Goal: Complete application form

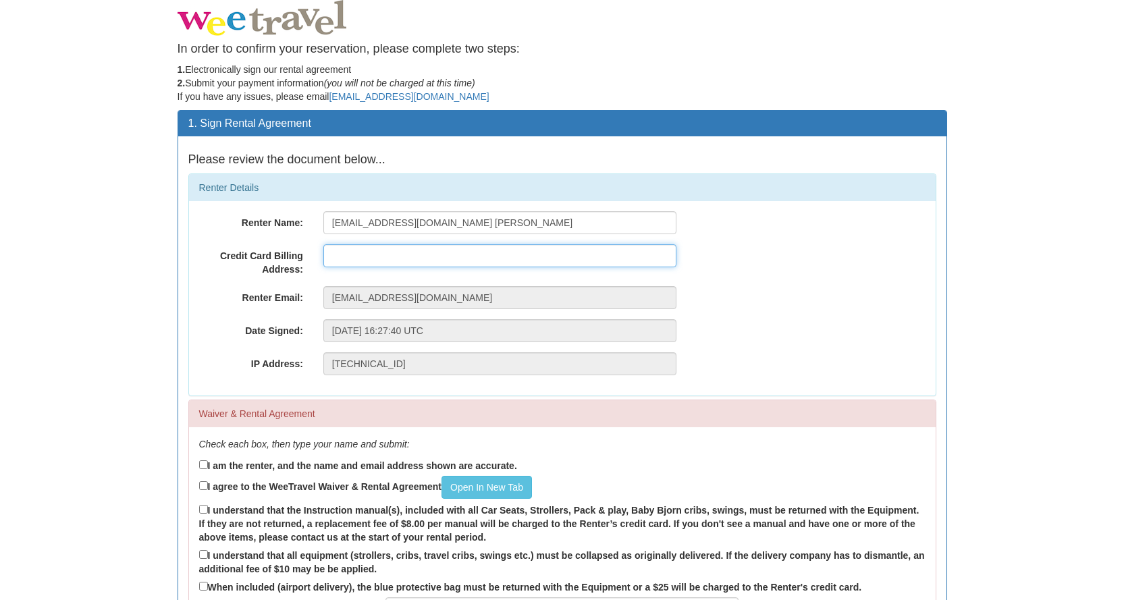
click at [386, 256] on input "text" at bounding box center [499, 255] width 353 height 23
type input "[STREET_ADDRESS]"
click at [203, 467] on input "I am the renter, and the name and email address shown are accurate." at bounding box center [203, 464] width 9 height 9
checkbox input "true"
click at [202, 490] on label "I agree to the WeeTravel Waiver & Rental Agreement Open In [GEOGRAPHIC_DATA]" at bounding box center [365, 487] width 333 height 23
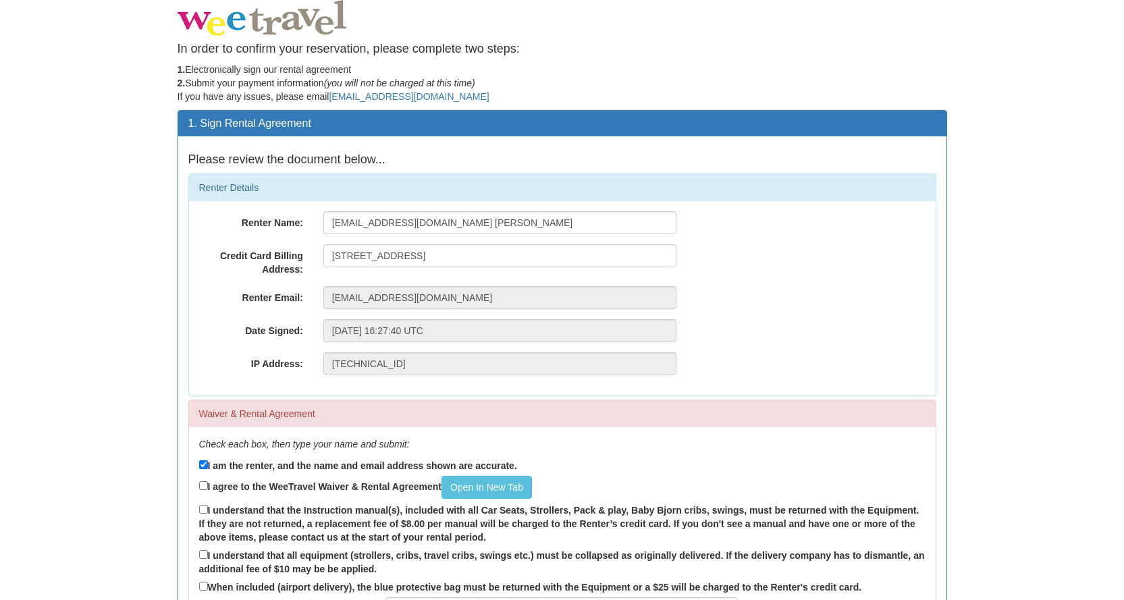
click at [202, 490] on input "I agree to the WeeTravel Waiver & Rental Agreement Open In [GEOGRAPHIC_DATA]" at bounding box center [203, 485] width 9 height 9
checkbox input "true"
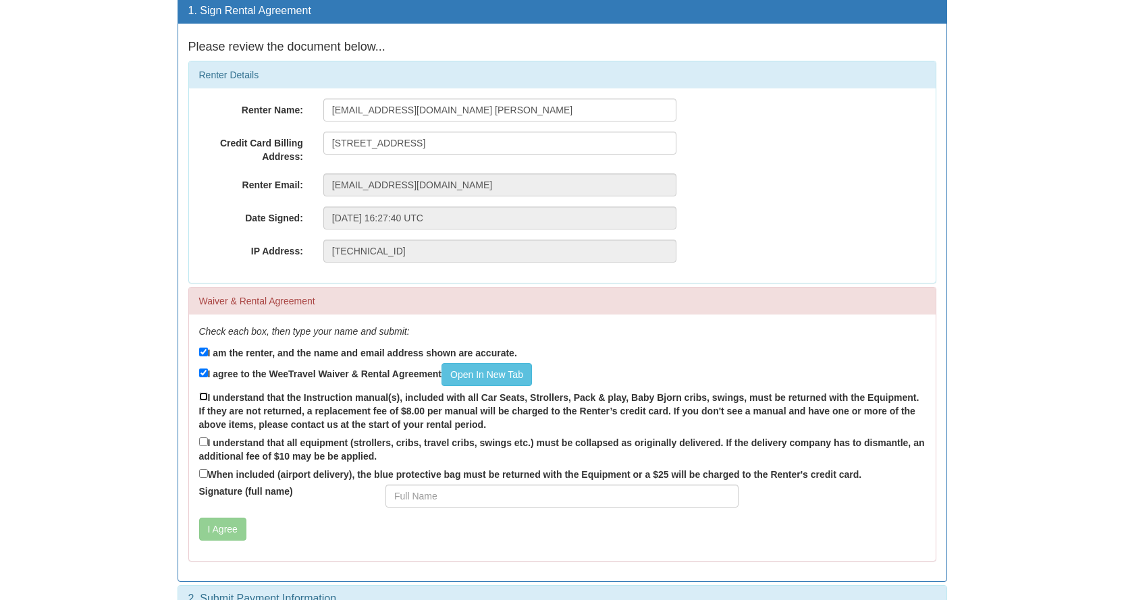
click at [201, 396] on input "I understand that the Instruction manual(s), included with all Car Seats, Strol…" at bounding box center [203, 396] width 9 height 9
checkbox input "true"
click at [203, 443] on input "I understand that all equipment (strollers, cribs, travel cribs, swings etc.) m…" at bounding box center [203, 442] width 9 height 9
checkbox input "true"
click at [203, 473] on input "When included (airport delivery), the blue protective bag must be returned with…" at bounding box center [203, 473] width 9 height 9
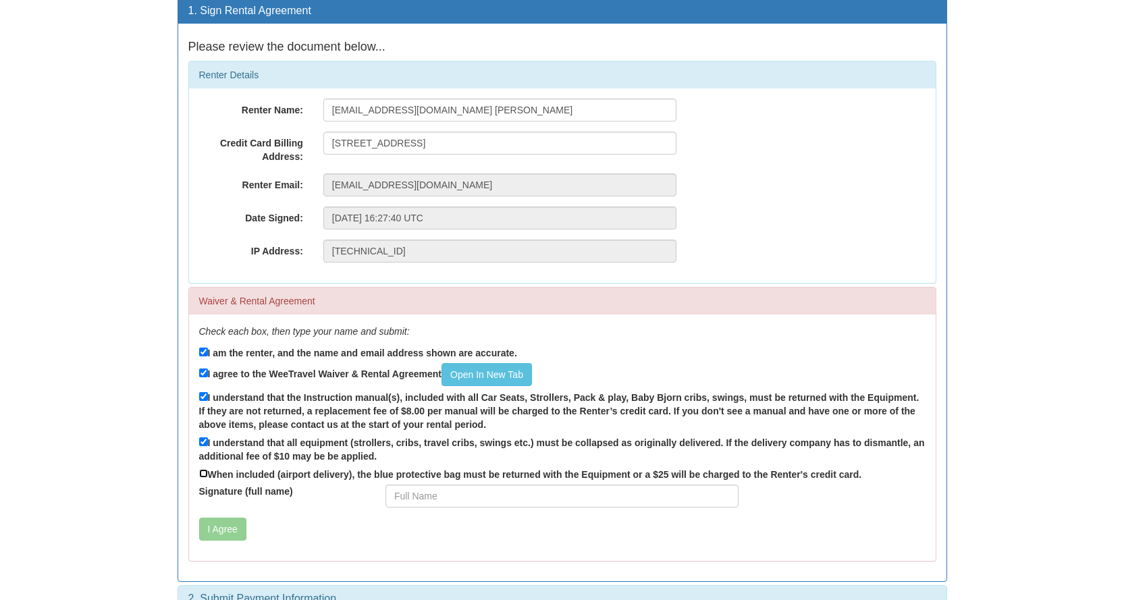
checkbox input "true"
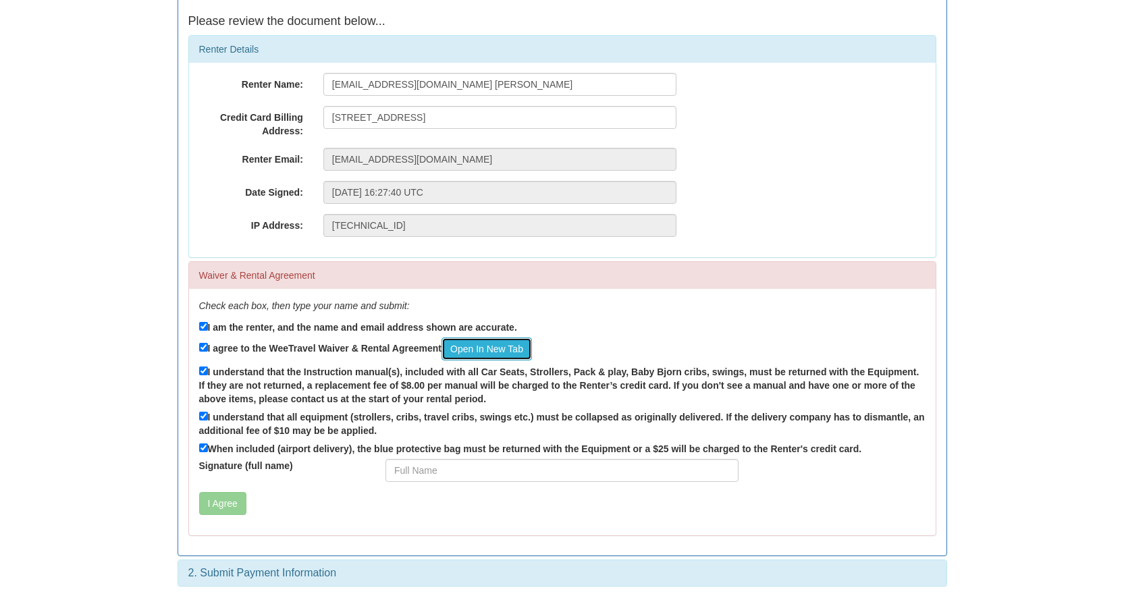
click at [480, 346] on link "Open In New Tab" at bounding box center [487, 349] width 90 height 23
click at [452, 475] on input "Signature (full name)" at bounding box center [562, 470] width 353 height 23
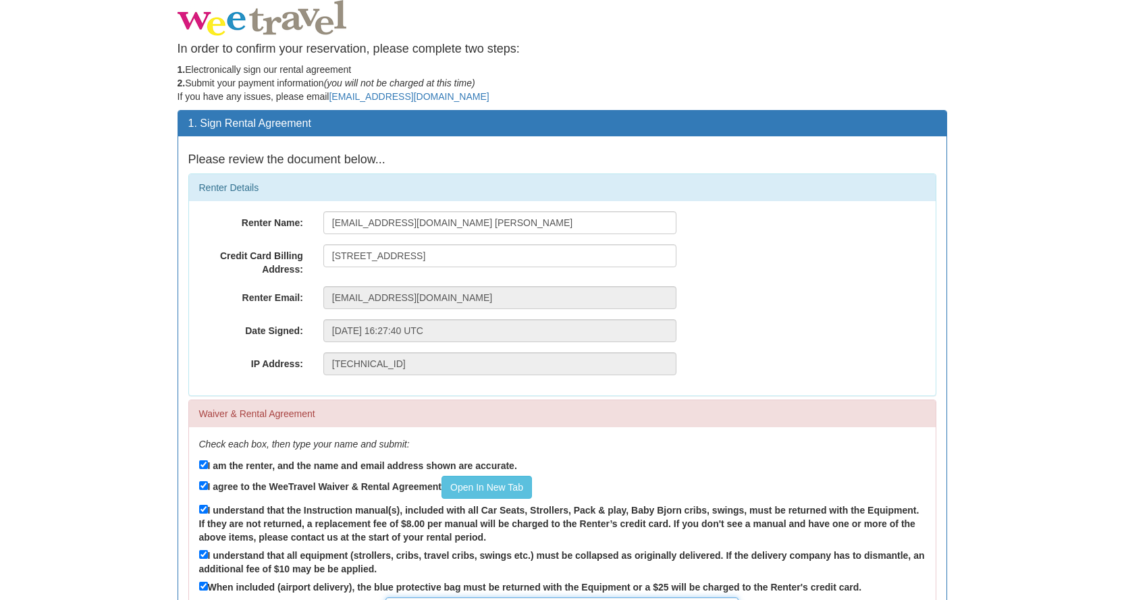
type input "[PERSON_NAME]"
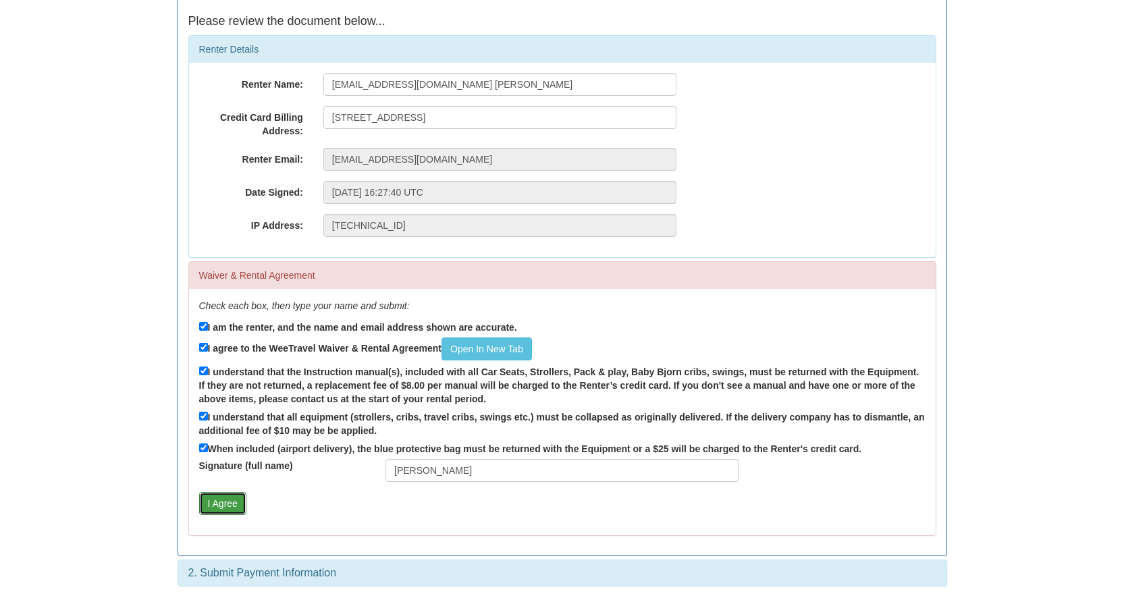
click at [205, 504] on button "I Agree" at bounding box center [222, 503] width 47 height 23
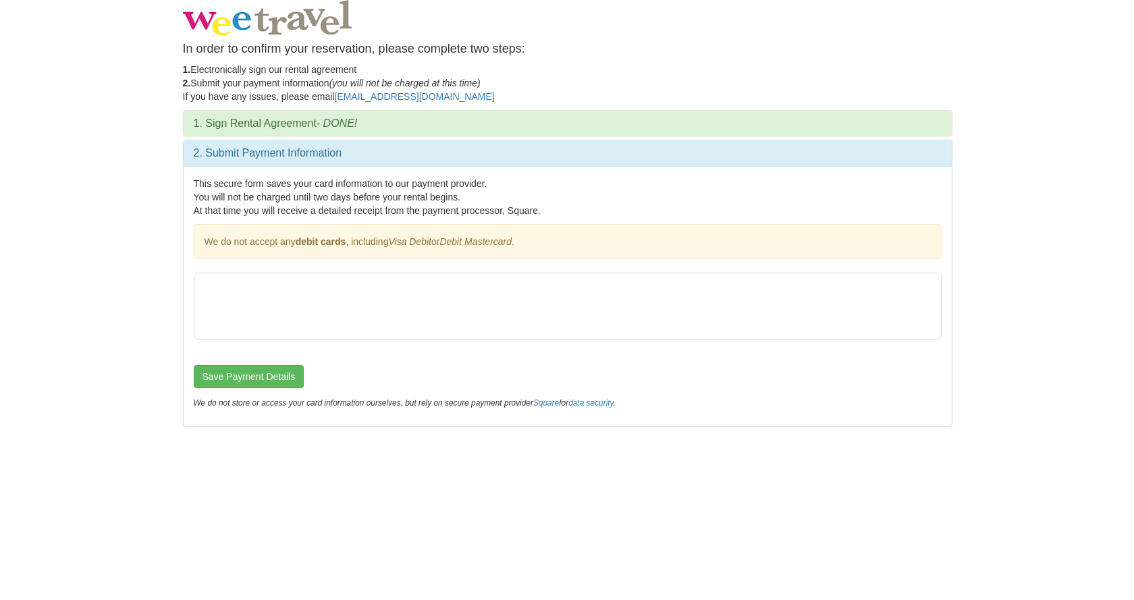
scroll to position [0, 0]
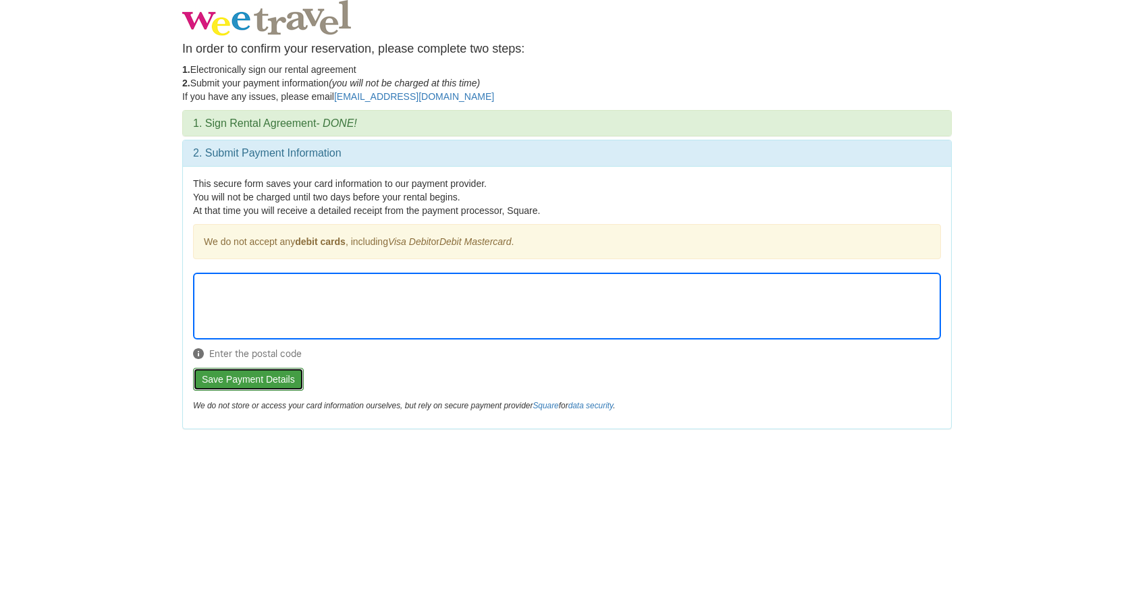
click at [258, 379] on button "Save Payment Details" at bounding box center [248, 379] width 111 height 23
